Goal: Register for event/course

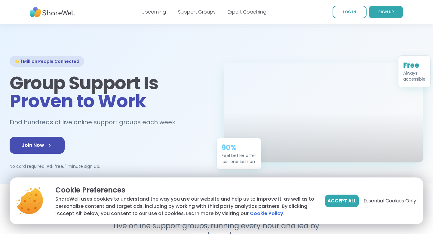
scroll to position [6, 0]
click at [40, 145] on span "Join Now" at bounding box center [37, 145] width 31 height 7
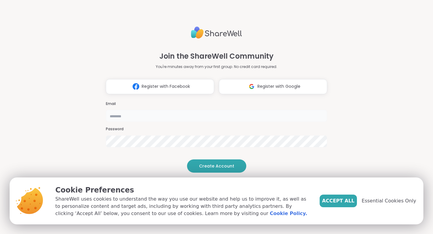
click at [172, 110] on input "email" at bounding box center [216, 116] width 221 height 12
type input "**********"
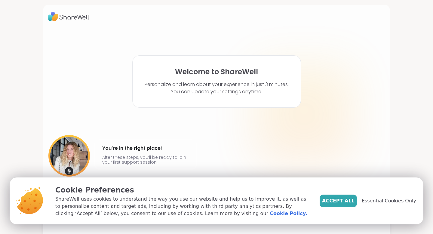
click at [380, 202] on span "Essential Cookies Only" at bounding box center [389, 200] width 54 height 7
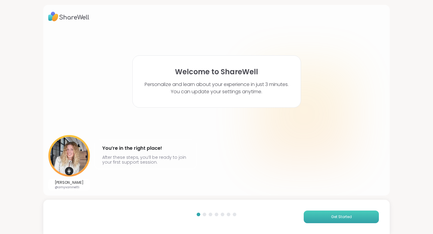
click at [337, 218] on span "Get Started" at bounding box center [341, 216] width 21 height 5
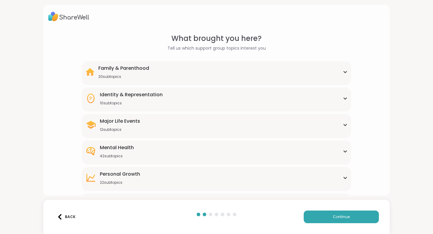
click at [344, 127] on div "Major Life Events 12 subtopics" at bounding box center [216, 125] width 262 height 14
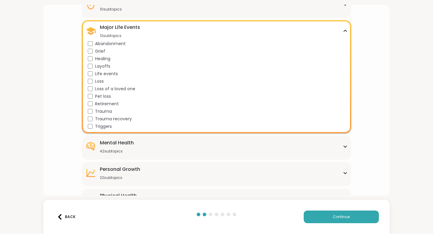
scroll to position [104, 0]
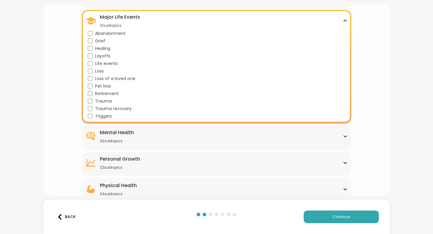
click at [251, 142] on div "Mental Health 42 subtopics" at bounding box center [216, 136] width 262 height 14
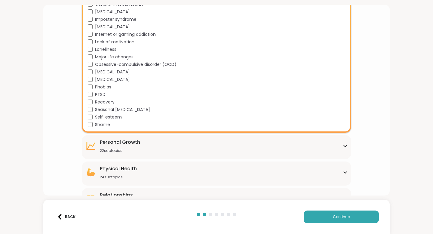
scroll to position [438, 0]
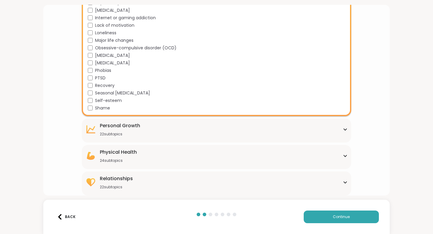
click at [206, 131] on div "Personal Growth 22 subtopics" at bounding box center [216, 129] width 262 height 14
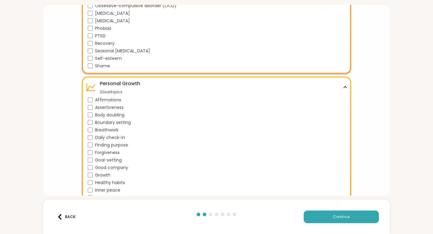
scroll to position [491, 0]
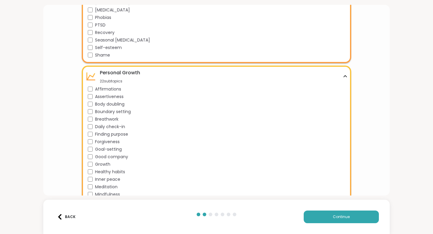
click at [90, 94] on div "Assertiveness" at bounding box center [218, 97] width 260 height 6
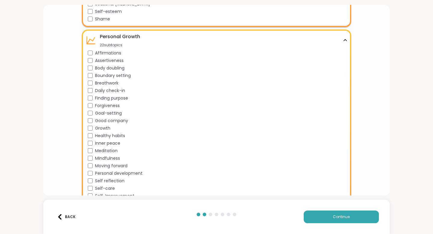
scroll to position [534, 0]
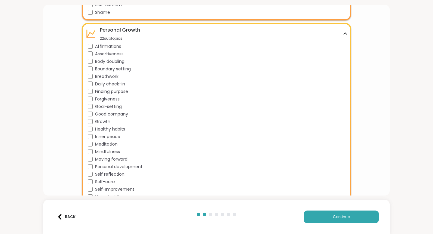
click at [88, 126] on div "Healthy habits" at bounding box center [218, 129] width 260 height 6
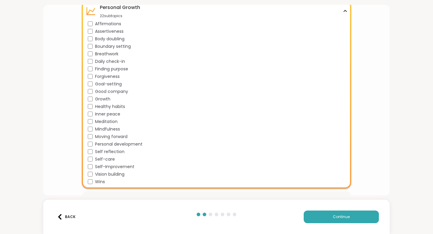
scroll to position [561, 0]
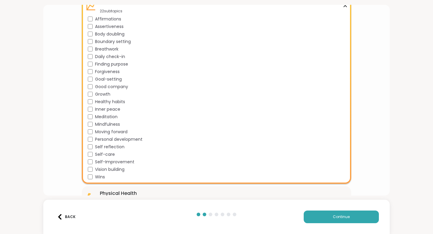
click at [90, 142] on div "Personal development" at bounding box center [218, 139] width 260 height 6
click at [91, 150] on div "Affirmations Assertiveness Body doubling Boundary setting Breathwork Daily chec…" at bounding box center [218, 98] width 260 height 164
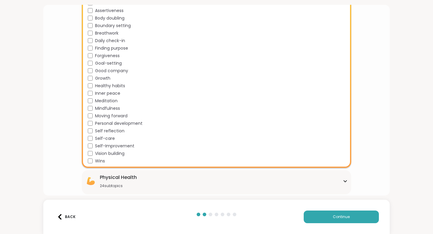
scroll to position [602, 0]
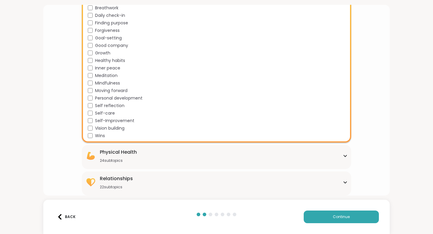
click at [128, 149] on div "Physical Health" at bounding box center [118, 152] width 37 height 7
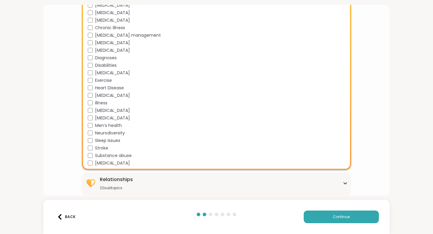
scroll to position [782, 0]
click at [339, 219] on span "Continue" at bounding box center [341, 216] width 17 height 5
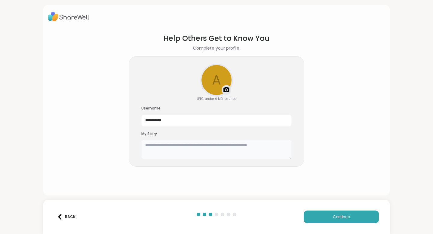
click at [195, 148] on textarea at bounding box center [216, 149] width 150 height 19
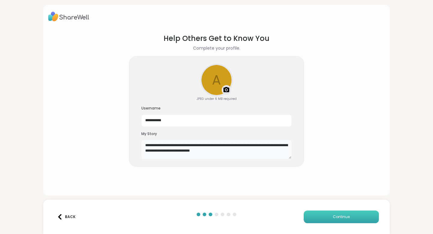
type textarea "**********"
click at [325, 215] on button "Continue" at bounding box center [341, 217] width 75 height 13
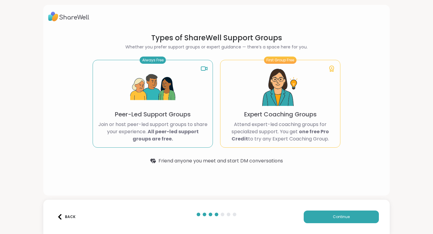
click at [156, 115] on p "Peer-Led Support Groups" at bounding box center [153, 114] width 76 height 8
click at [321, 111] on div "First Group Free Expert Coaching Groups Attend expert-led coaching groups for s…" at bounding box center [280, 104] width 120 height 88
click at [323, 217] on button "Continue" at bounding box center [341, 217] width 75 height 13
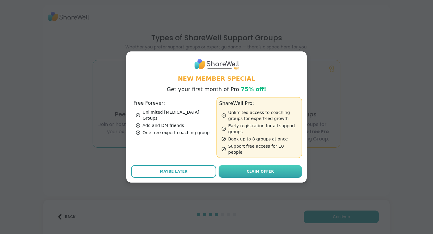
click at [272, 169] on span "Claim Offer" at bounding box center [260, 171] width 27 height 5
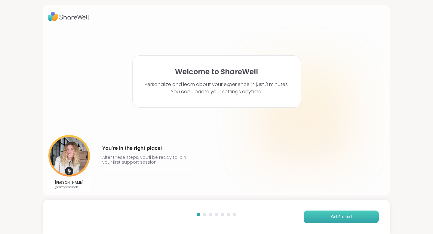
click at [306, 216] on button "Get Started" at bounding box center [341, 217] width 75 height 13
